Goal: Navigation & Orientation: Find specific page/section

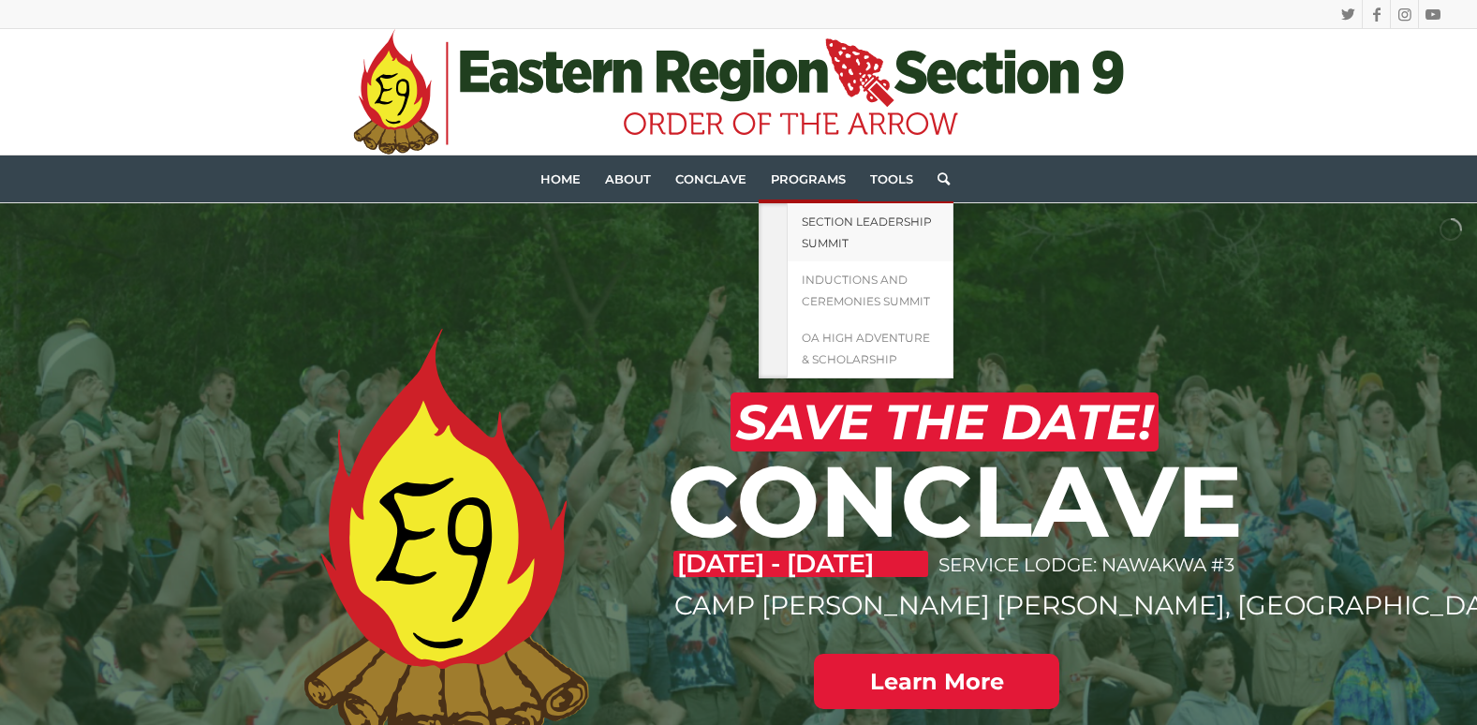
click at [817, 219] on span "Section Leadership Summit" at bounding box center [867, 232] width 130 height 36
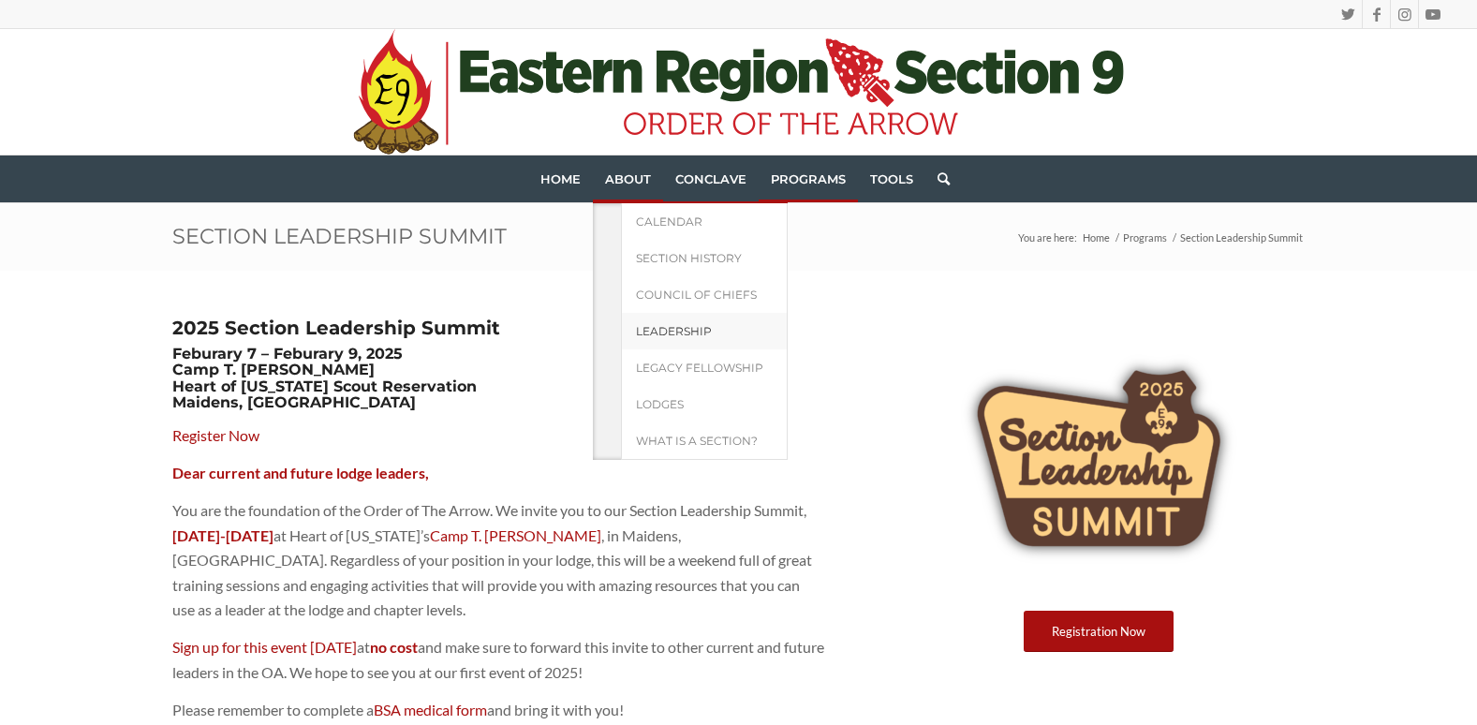
click at [674, 326] on span "Leadership" at bounding box center [674, 331] width 76 height 14
